Goal: Information Seeking & Learning: Understand process/instructions

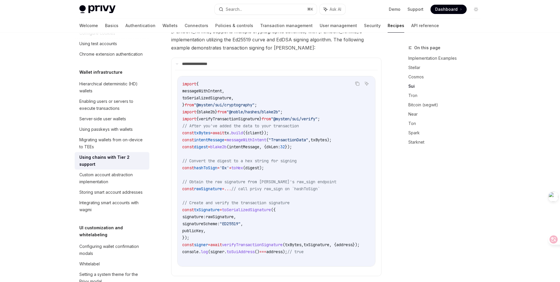
scroll to position [331, 0]
click at [210, 207] on span "txSignature" at bounding box center [207, 209] width 26 height 5
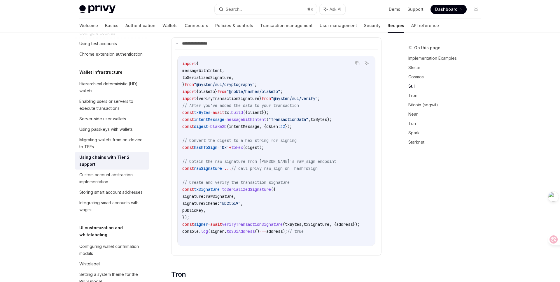
scroll to position [359, 0]
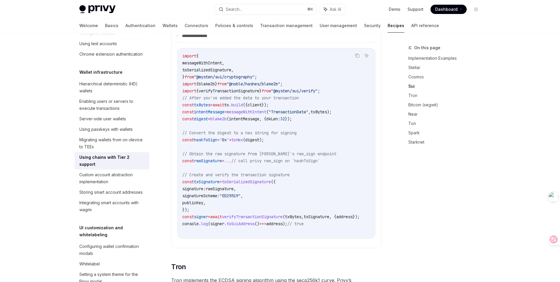
click at [201, 214] on span "signer" at bounding box center [201, 216] width 14 height 5
click at [281, 221] on span "address" at bounding box center [274, 223] width 16 height 5
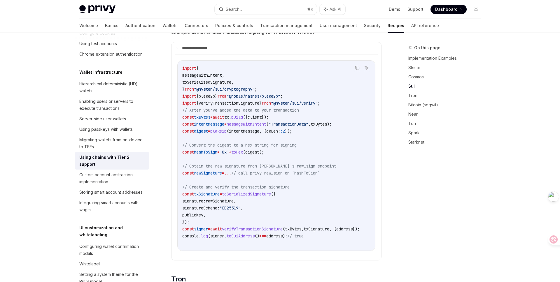
scroll to position [347, 0]
click at [134, 27] on div "Welcome Basics Authentication Wallets Connectors Policies & controls Transactio…" at bounding box center [258, 26] width 359 height 14
click at [162, 26] on link "Wallets" at bounding box center [169, 26] width 15 height 14
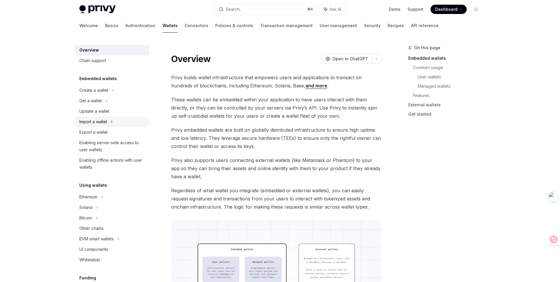
click at [120, 122] on div "Import a wallet" at bounding box center [112, 122] width 75 height 10
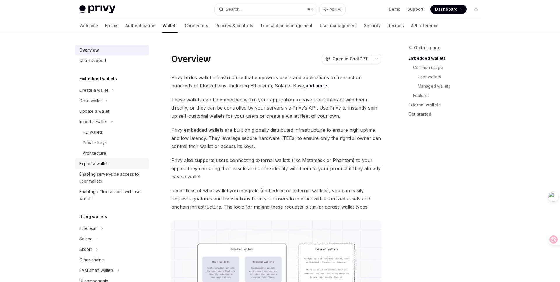
type textarea "*"
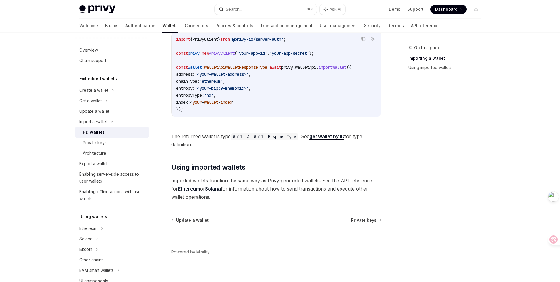
scroll to position [240, 0]
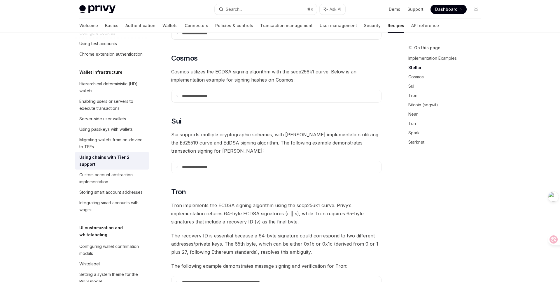
scroll to position [230, 0]
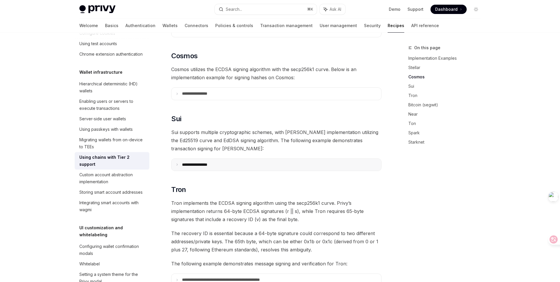
click at [193, 162] on p "**********" at bounding box center [202, 164] width 40 height 5
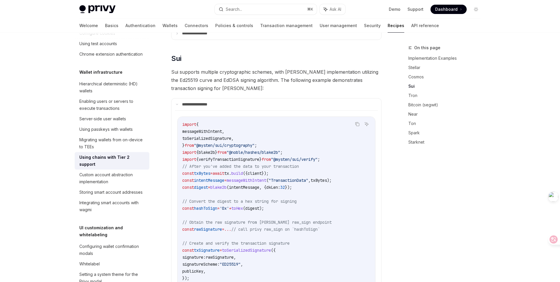
scroll to position [328, 0]
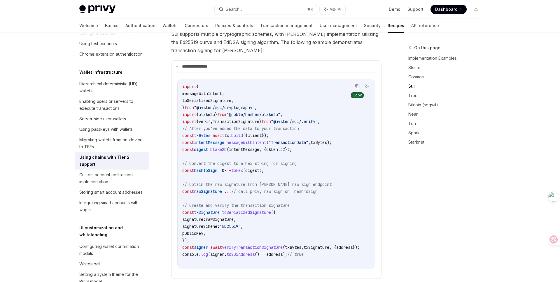
click at [356, 83] on button "Copy the contents from the code block" at bounding box center [357, 87] width 8 height 8
click at [423, 185] on div "On this page Implementation Examples Stellar Cosmos Sui Tron Bitcoin (segwit) N…" at bounding box center [440, 163] width 89 height 238
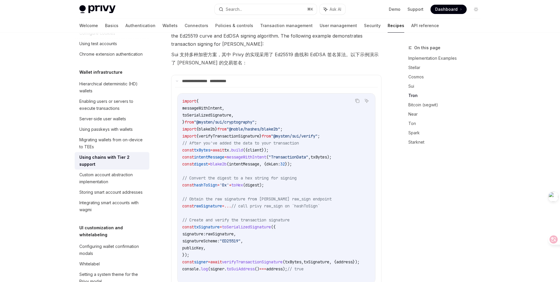
scroll to position [451, 0]
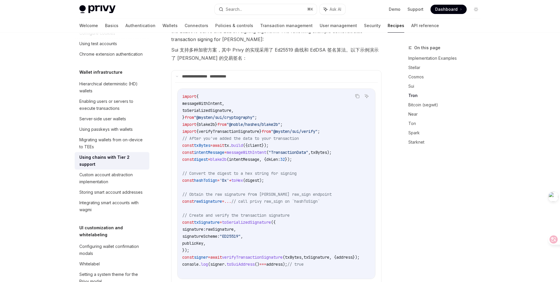
click at [435, 192] on div "On this page Implementation Examples Stellar Cosmos Sui Tron Bitcoin (segwit) N…" at bounding box center [440, 163] width 89 height 238
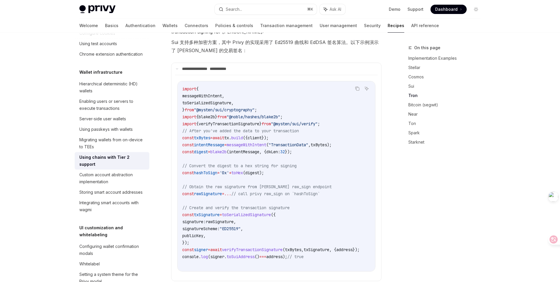
scroll to position [459, 0]
